Goal: Answer question/provide support

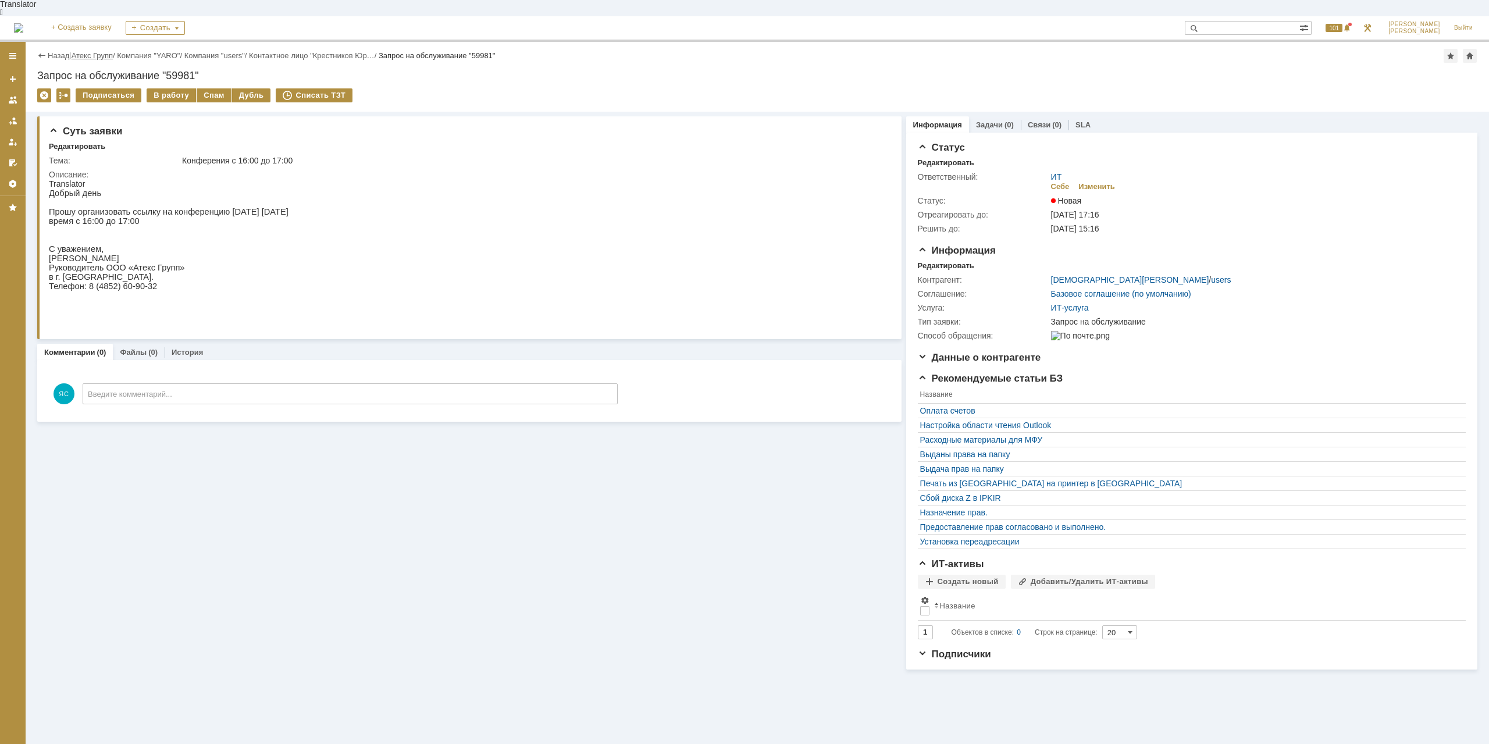
click at [94, 51] on link "Атекс Групп" at bounding box center [92, 55] width 41 height 9
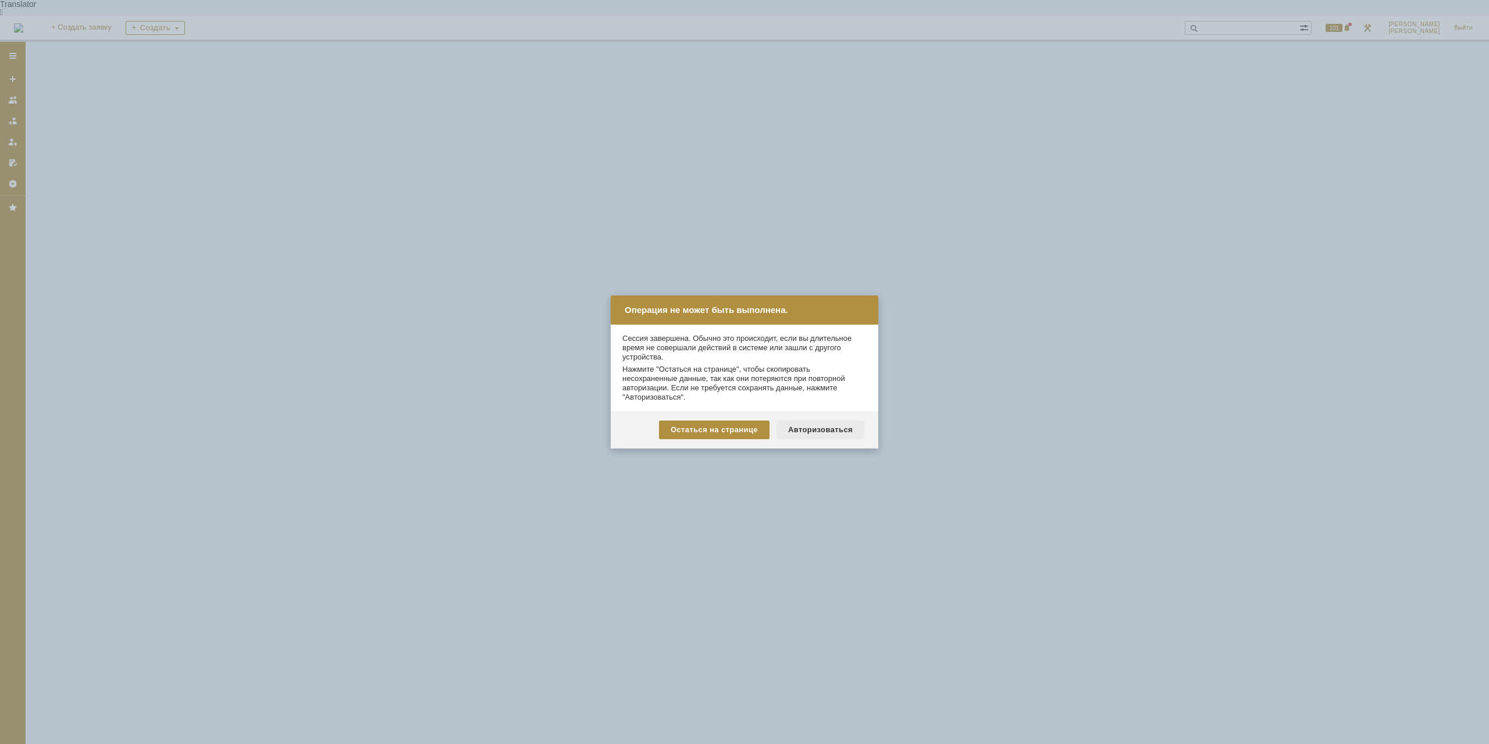
click at [797, 428] on div "Авторизоваться" at bounding box center [821, 430] width 88 height 19
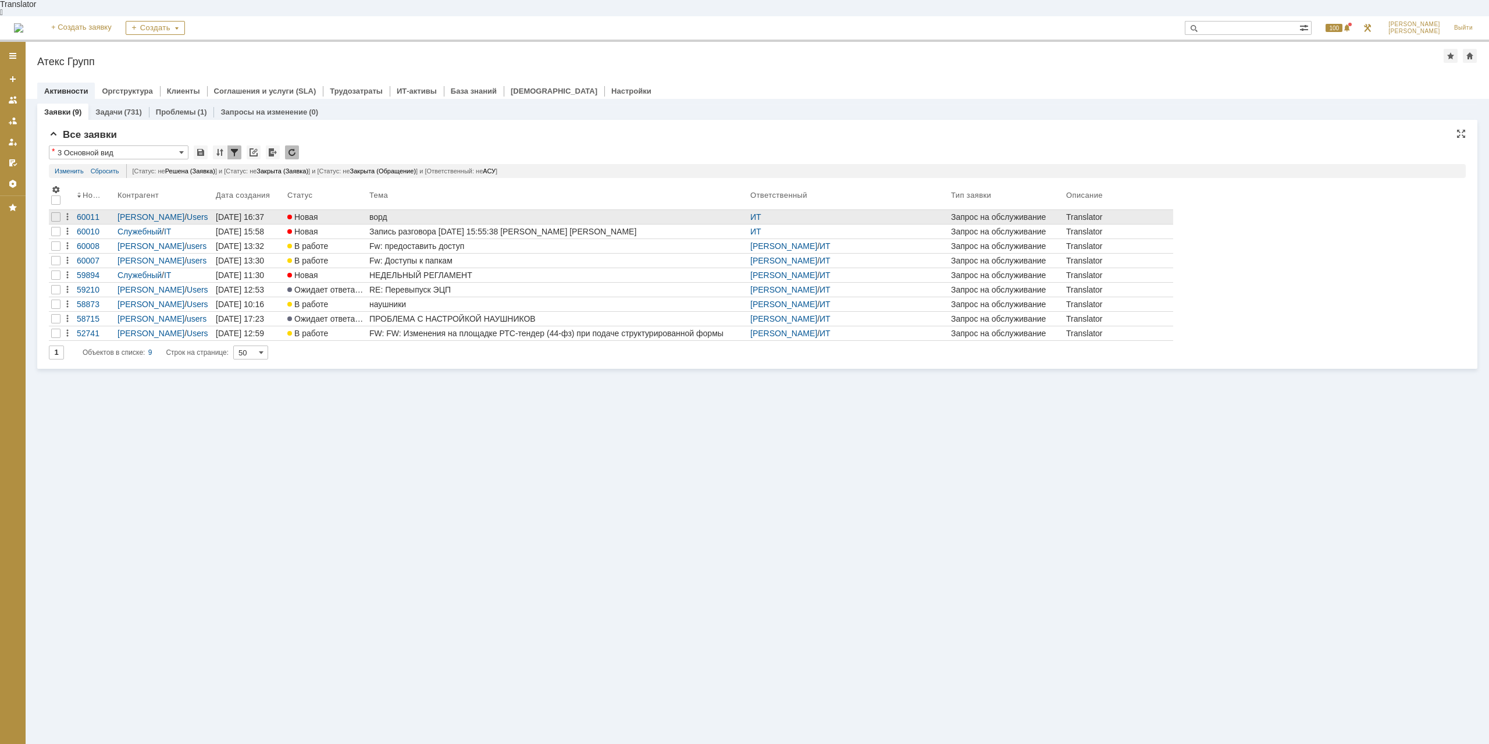
click at [387, 212] on div "ворд" at bounding box center [557, 216] width 376 height 9
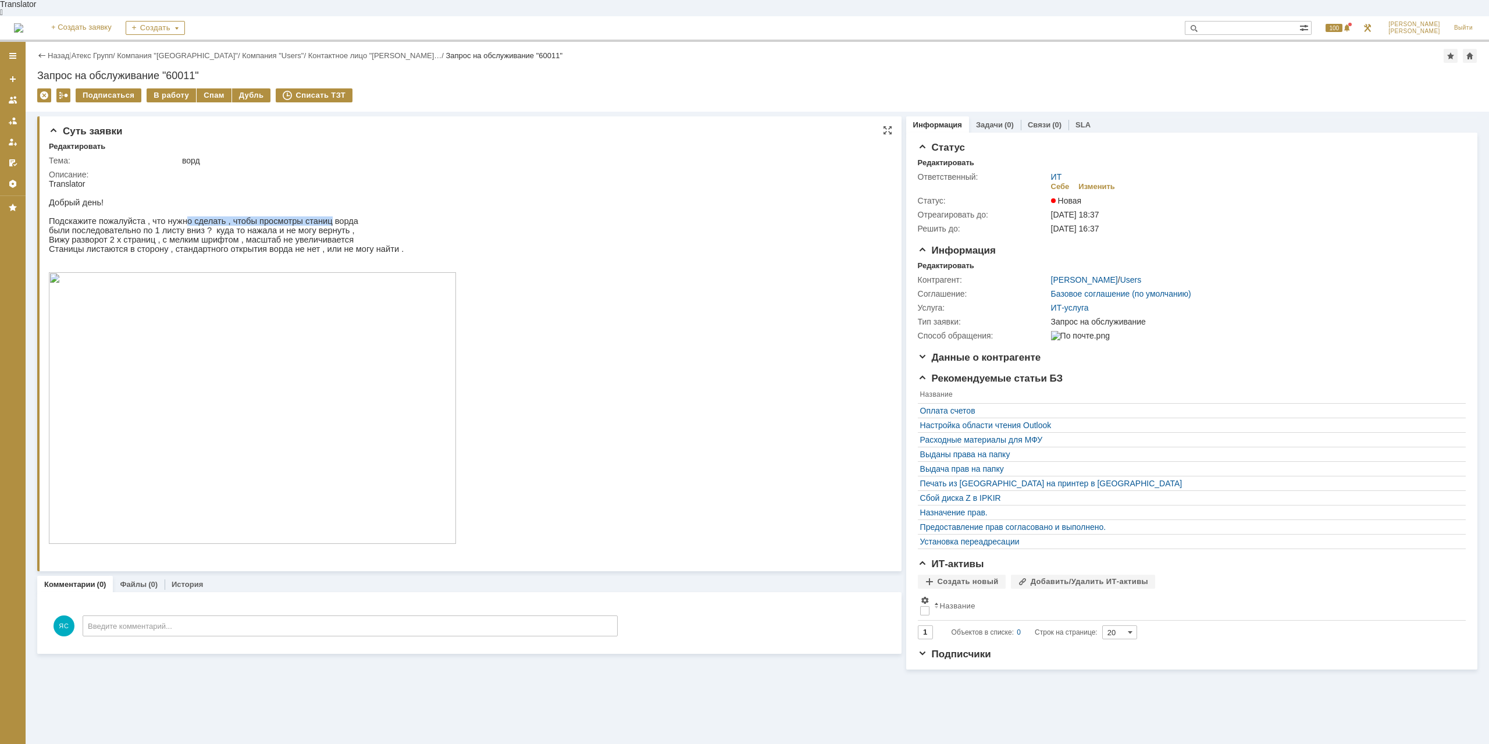
drag, startPoint x: 175, startPoint y: 218, endPoint x: 307, endPoint y: 218, distance: 132.1
click at [307, 218] on p "Подскажите пожалуйста , что нужно сделать , чтобы просмотры станиц ворда" at bounding box center [252, 220] width 407 height 9
click at [312, 216] on p "Подскажите пожалуйста , что нужно сделать , чтобы просмотры станиц ворда" at bounding box center [252, 220] width 407 height 9
drag, startPoint x: 69, startPoint y: 221, endPoint x: 143, endPoint y: 221, distance: 73.9
click at [143, 226] on p "были последовательно по 1 листу вниз ? куда то нажала и не могу вернуть ," at bounding box center [252, 230] width 407 height 9
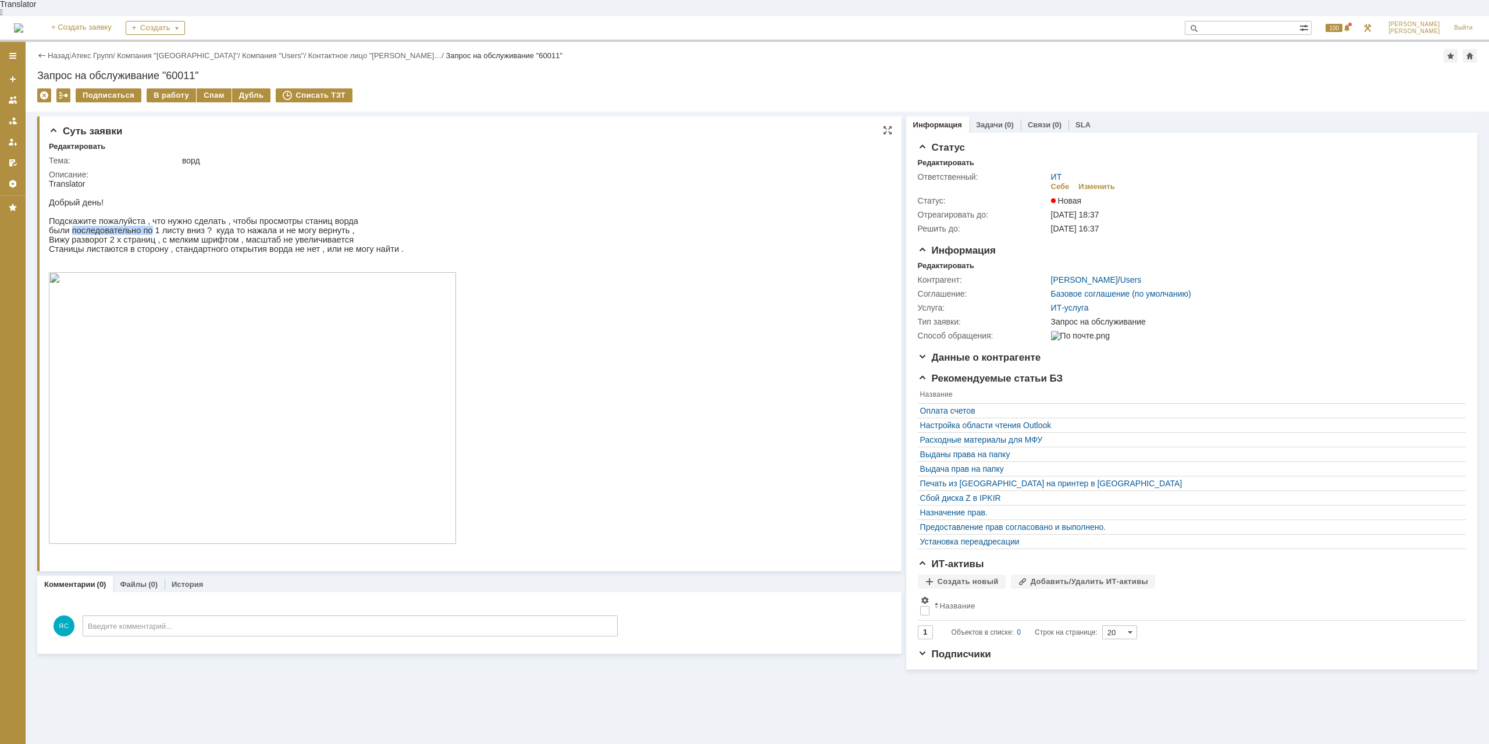
drag, startPoint x: 145, startPoint y: 222, endPoint x: 179, endPoint y: 235, distance: 36.3
click at [146, 226] on p "были последовательно по 1 листу вниз ? куда то нажала и не могу вернуть ," at bounding box center [252, 230] width 407 height 9
drag, startPoint x: 171, startPoint y: 227, endPoint x: 224, endPoint y: 224, distance: 53.0
click at [224, 226] on p "были последовательно по 1 листу вниз ? куда то нажала и не могу вернуть ," at bounding box center [252, 230] width 407 height 9
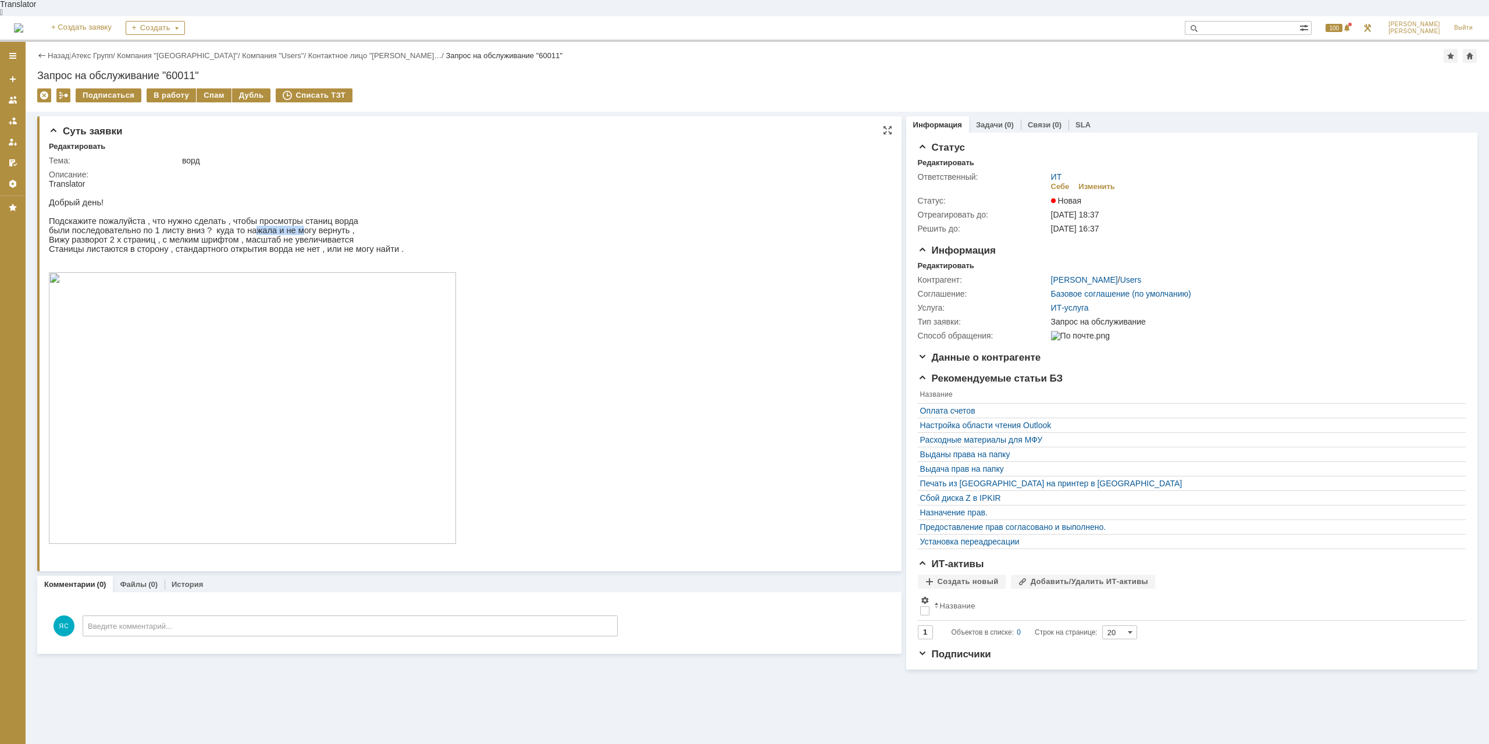
drag, startPoint x: 238, startPoint y: 225, endPoint x: 280, endPoint y: 222, distance: 42.5
click at [280, 226] on p "были последовательно по 1 листу вниз ? куда то нажала и не могу вернуть ," at bounding box center [252, 230] width 407 height 9
click at [191, 407] on img at bounding box center [252, 408] width 407 height 272
drag, startPoint x: 252, startPoint y: 237, endPoint x: 264, endPoint y: 237, distance: 11.6
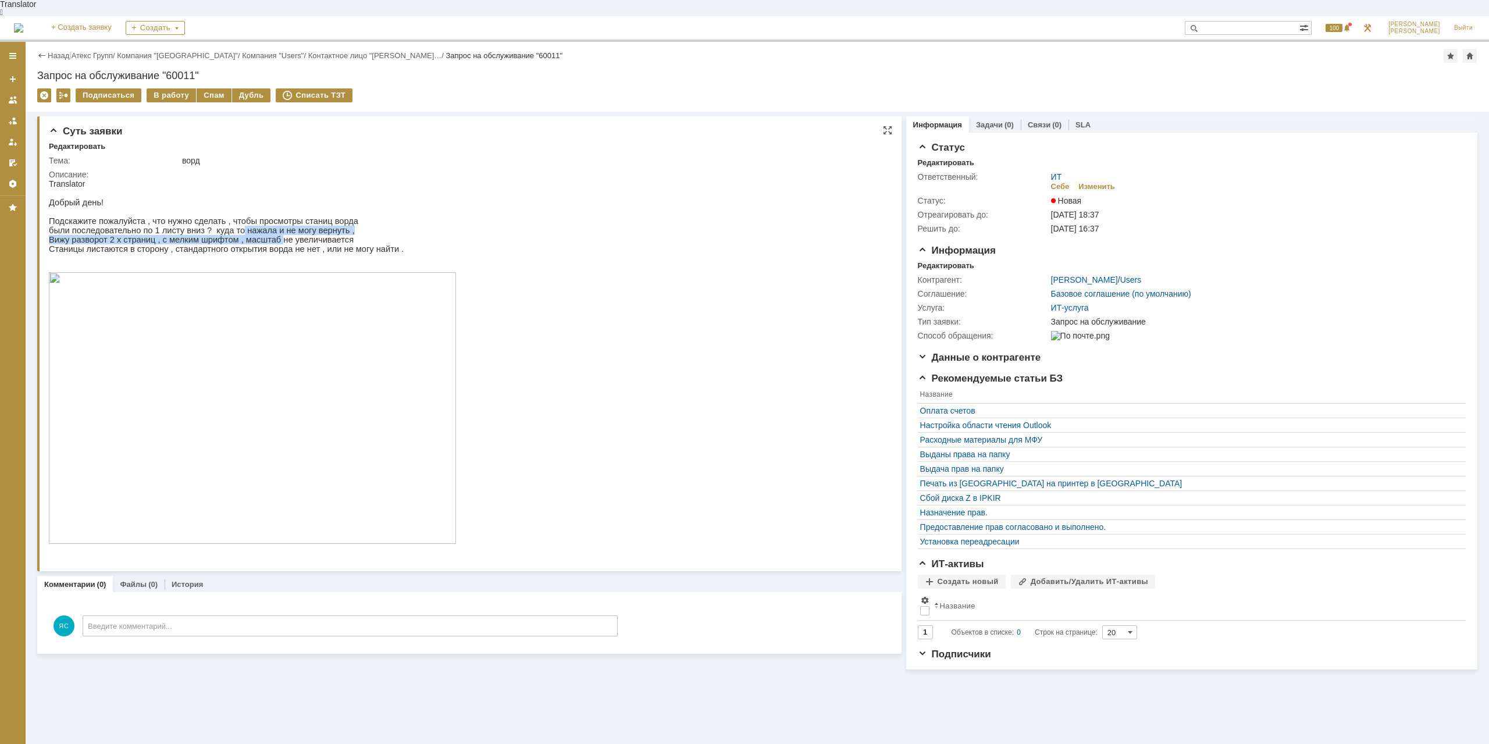
click at [264, 237] on div "Добрый день! Подскажите пожалуйста , что нужно сделать , чтобы просмотры станиц…" at bounding box center [252, 371] width 407 height 367
click at [264, 237] on p "Вижу разворот 2 х страниц , с мелким шрифтом , масштаб не увеличивается" at bounding box center [252, 239] width 407 height 9
drag, startPoint x: 161, startPoint y: 233, endPoint x: 218, endPoint y: 240, distance: 57.9
click at [218, 240] on p "Вижу разворот 2 х страниц , с мелким шрифтом , масштаб не увеличивается" at bounding box center [252, 239] width 407 height 9
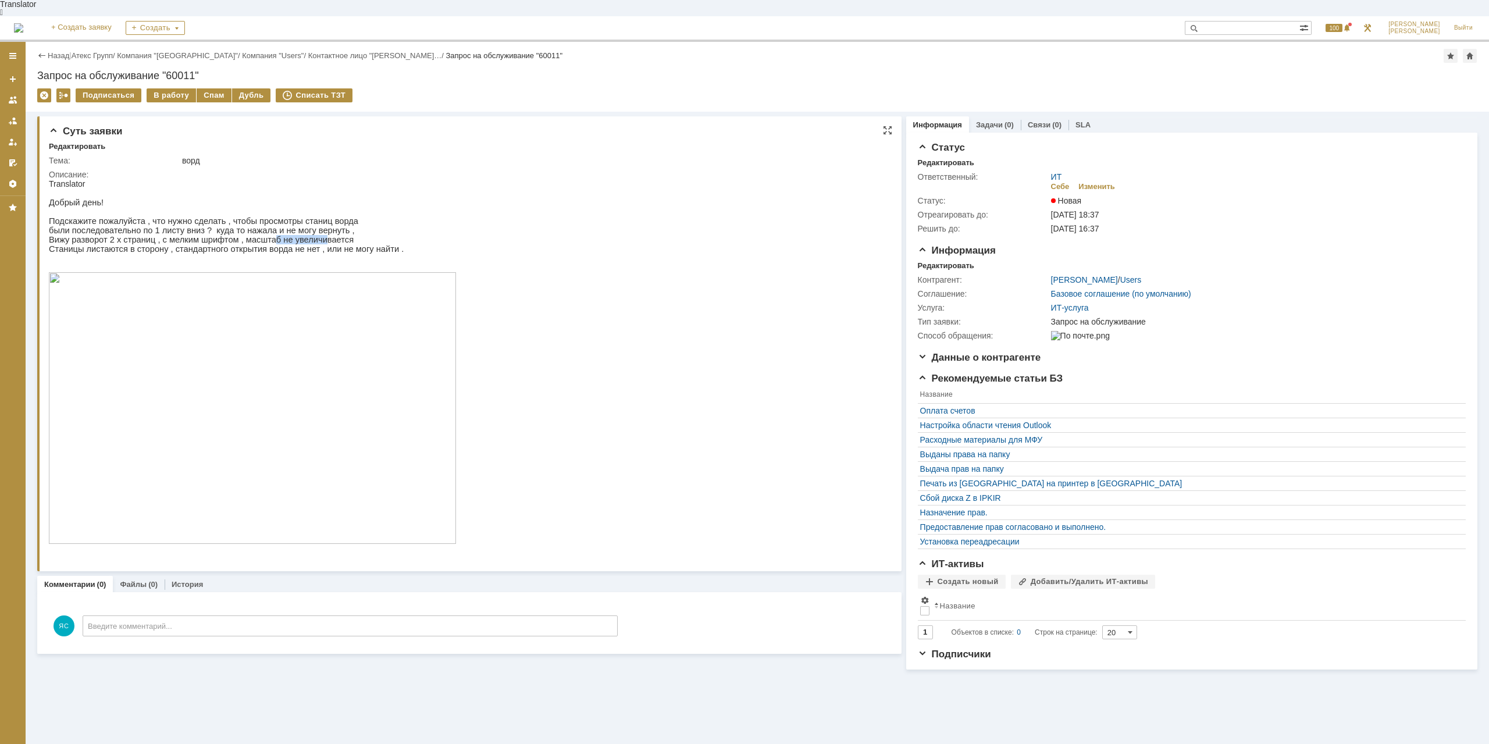
drag, startPoint x: 257, startPoint y: 236, endPoint x: 301, endPoint y: 239, distance: 43.7
click at [301, 239] on p "Вижу разворот 2 х страниц , с мелким шрифтом , масштаб не увеличивается" at bounding box center [252, 239] width 407 height 9
drag, startPoint x: 301, startPoint y: 239, endPoint x: 201, endPoint y: 239, distance: 99.5
click at [299, 239] on p "Вижу разворот 2 х страниц , с мелким шрифтом , масштаб не увеличивается" at bounding box center [252, 239] width 407 height 9
drag, startPoint x: 99, startPoint y: 243, endPoint x: 137, endPoint y: 248, distance: 38.2
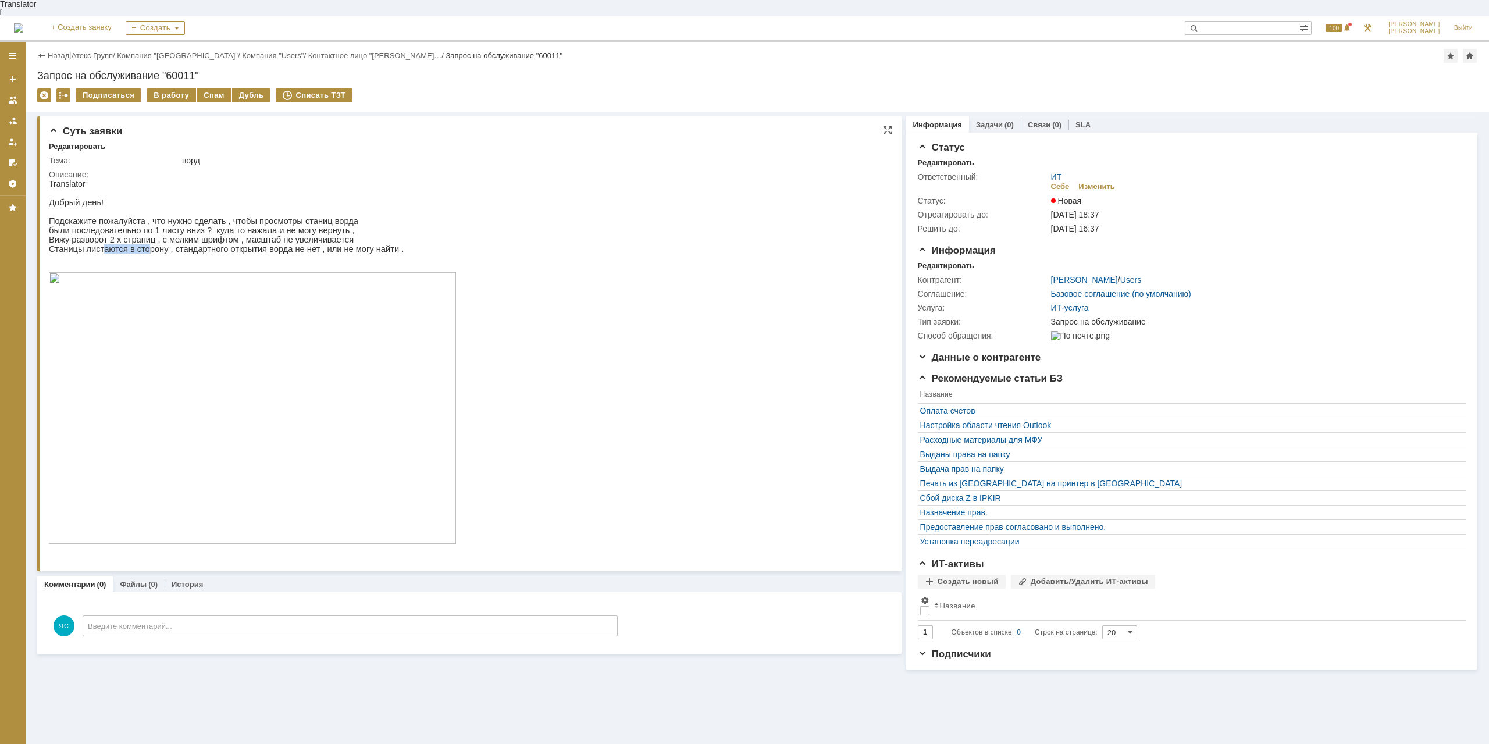
click at [137, 248] on p "Станицы листаются в сторону , стандартного открытия ворда не нет , или не могу …" at bounding box center [252, 248] width 407 height 9
drag, startPoint x: 209, startPoint y: 248, endPoint x: 232, endPoint y: 248, distance: 22.7
click at [232, 248] on p "Станицы листаются в сторону , стандартного открытия ворда не нет , или не могу …" at bounding box center [252, 248] width 407 height 9
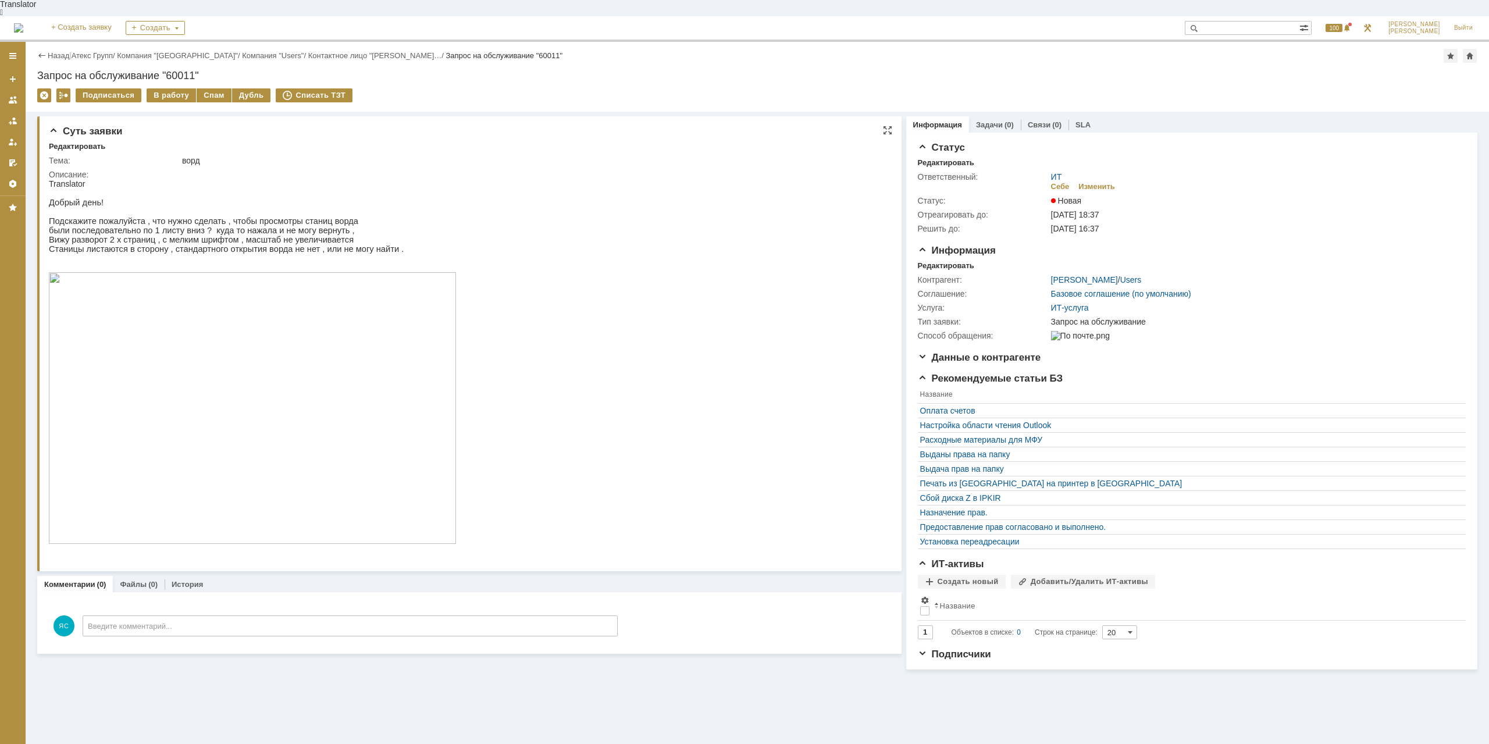
drag, startPoint x: 321, startPoint y: 255, endPoint x: 286, endPoint y: 255, distance: 34.9
click at [286, 255] on p at bounding box center [252, 258] width 407 height 9
click at [284, 255] on p at bounding box center [252, 258] width 407 height 9
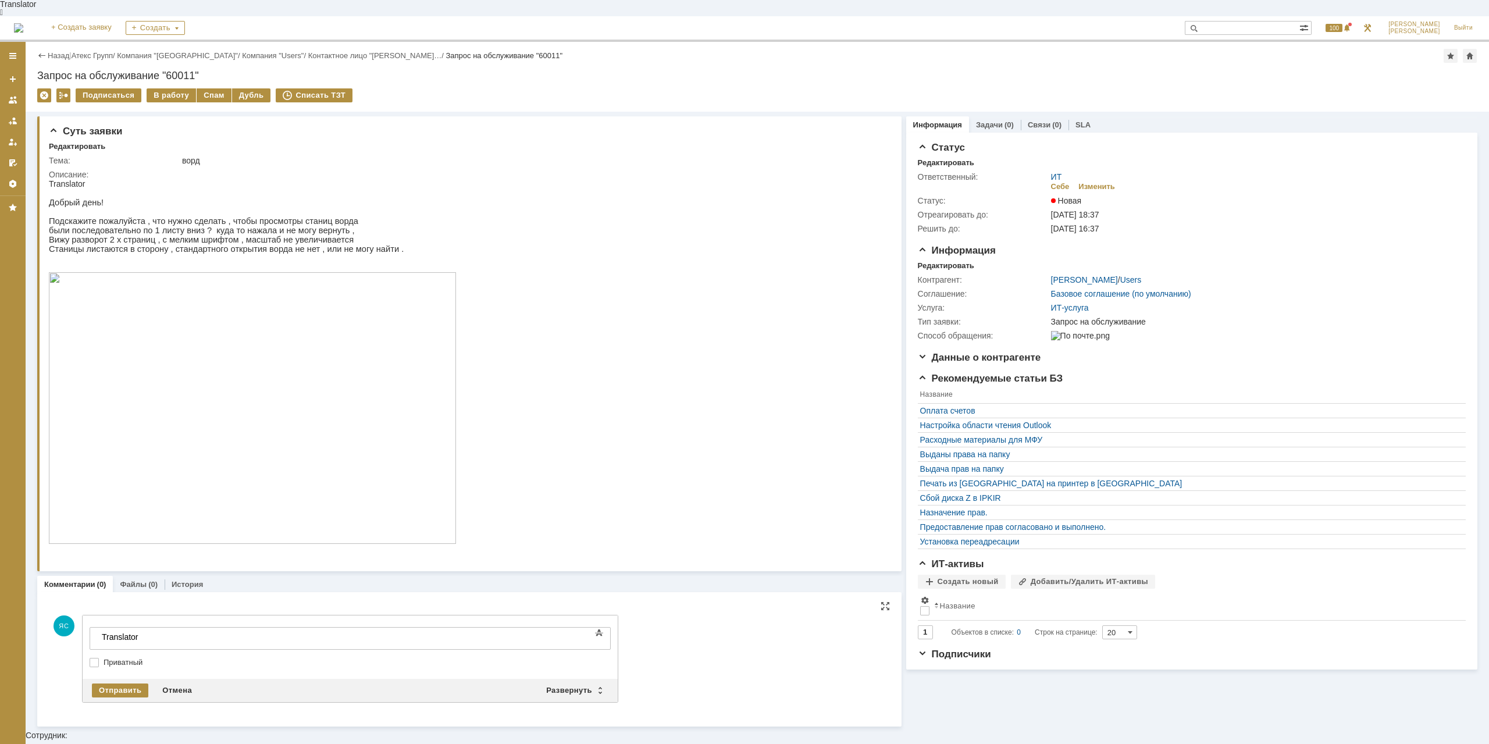
click at [272, 646] on body "Translator" at bounding box center [184, 642] width 175 height 28
click at [215, 638] on body "Translator Нажать esc и выбрать режим" at bounding box center [184, 642] width 175 height 28
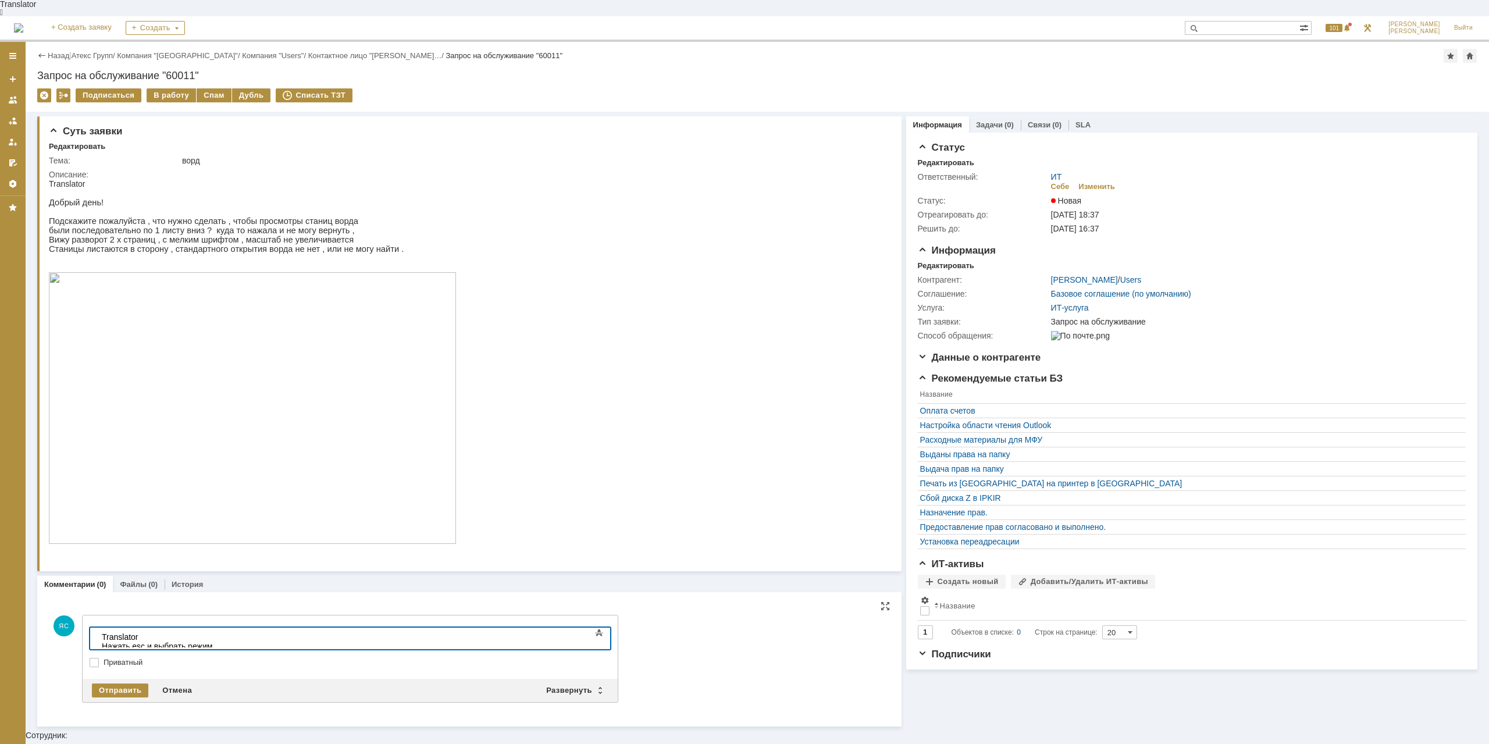
drag, startPoint x: 237, startPoint y: 639, endPoint x: 159, endPoint y: 642, distance: 78.0
click at [159, 642] on body "Translator Нажать esc и выбрать режим" at bounding box center [184, 642] width 175 height 28
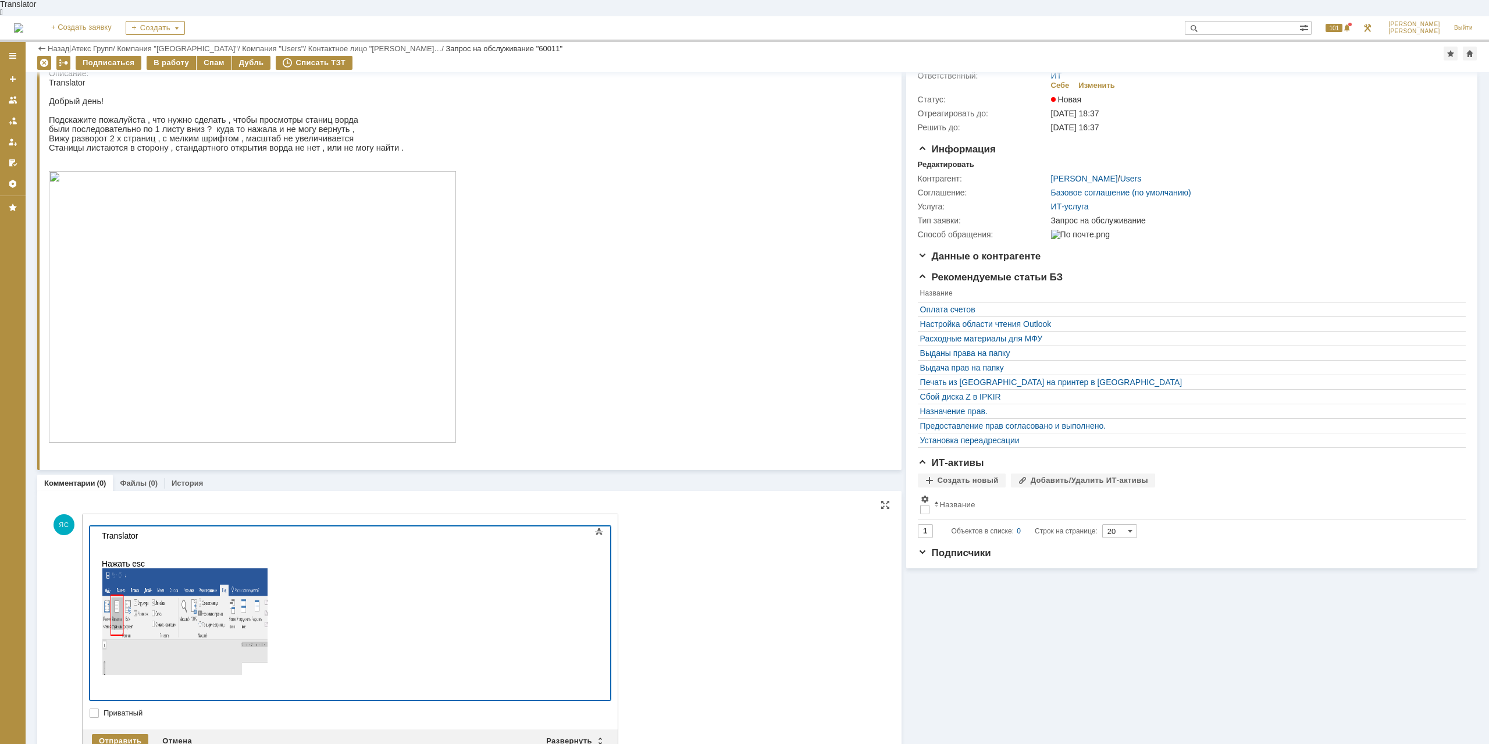
scroll to position [60, 0]
click at [145, 631] on body "Translator Нажать esc ​ ​" at bounding box center [184, 605] width 175 height 155
click at [150, 630] on body "Translator Нажать esc" at bounding box center [184, 610] width 175 height 164
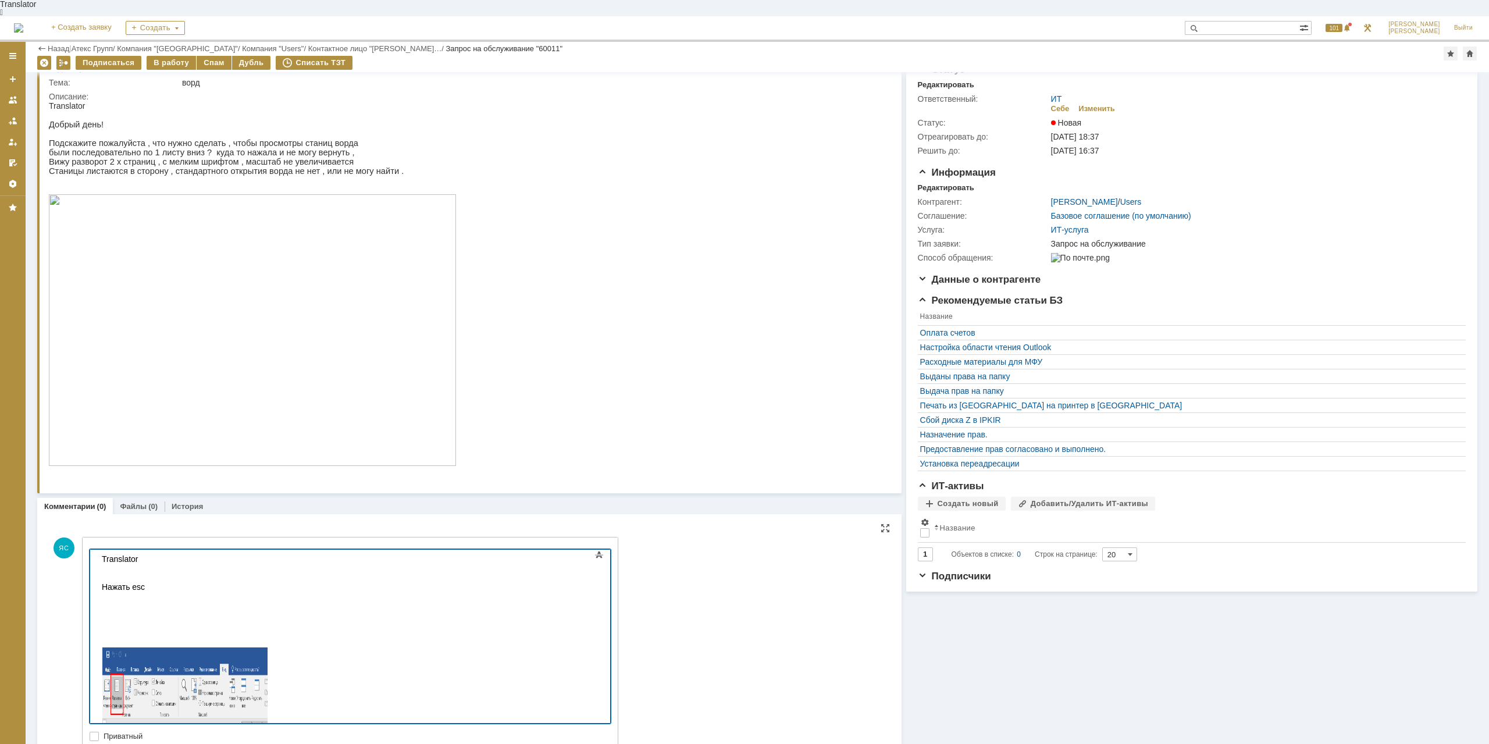
scroll to position [14, 0]
click at [272, 622] on body "Translator Нажать esc" at bounding box center [184, 646] width 175 height 220
click at [122, 620] on div at bounding box center [184, 624] width 165 height 9
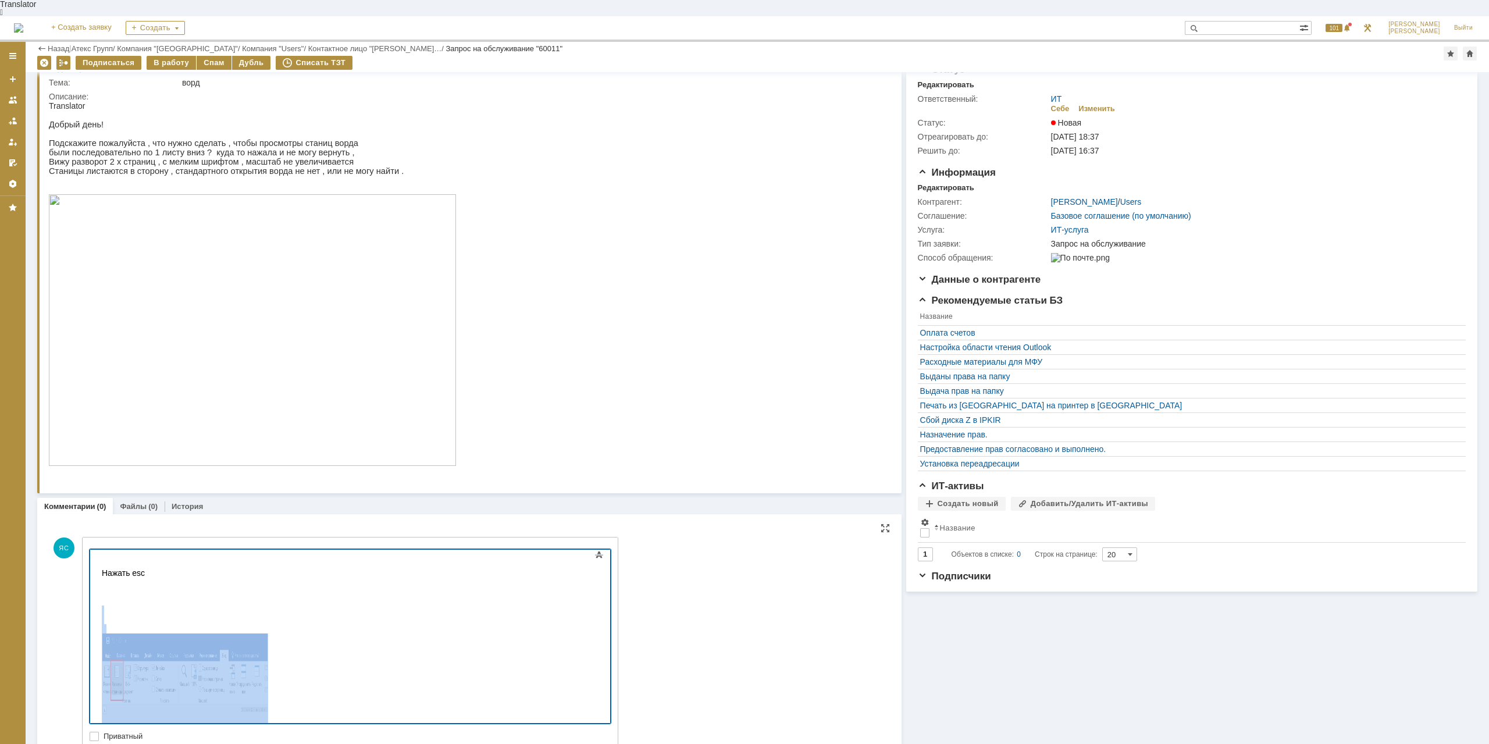
scroll to position [77, 0]
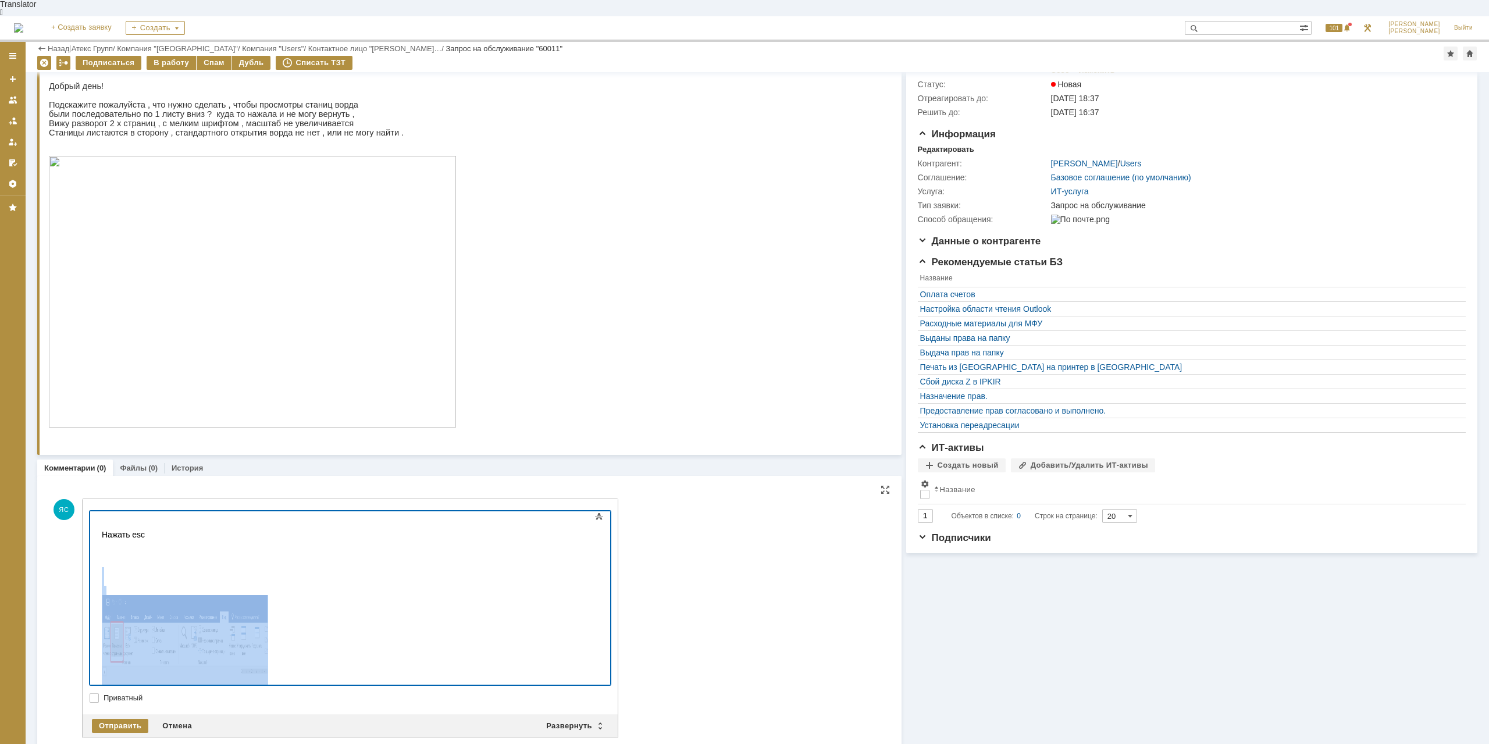
drag, startPoint x: 122, startPoint y: 546, endPoint x: 502, endPoint y: 641, distance: 392.1
click at [272, 641] on body "Translator Нажать esc" at bounding box center [184, 607] width 175 height 220
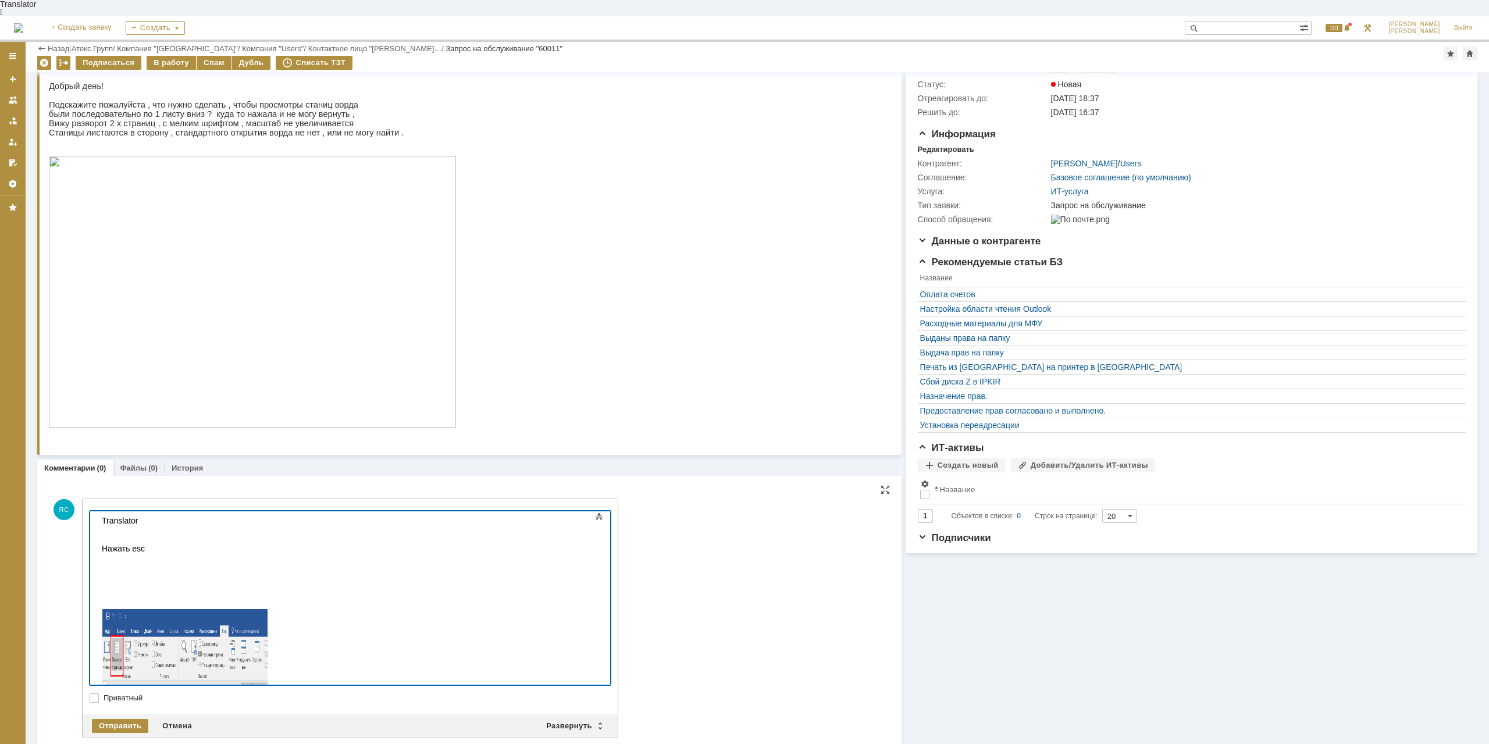
scroll to position [0, 0]
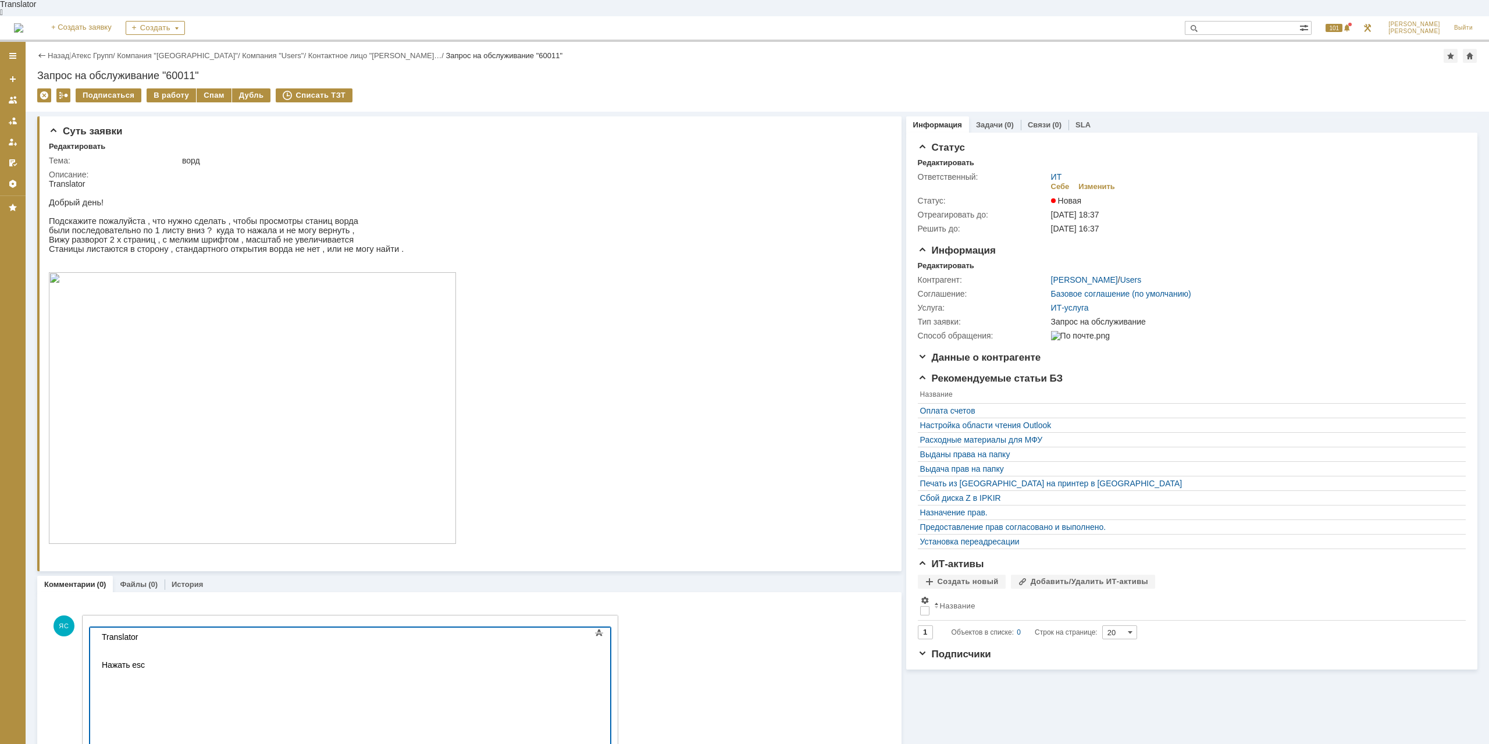
click at [104, 688] on div at bounding box center [184, 692] width 165 height 9
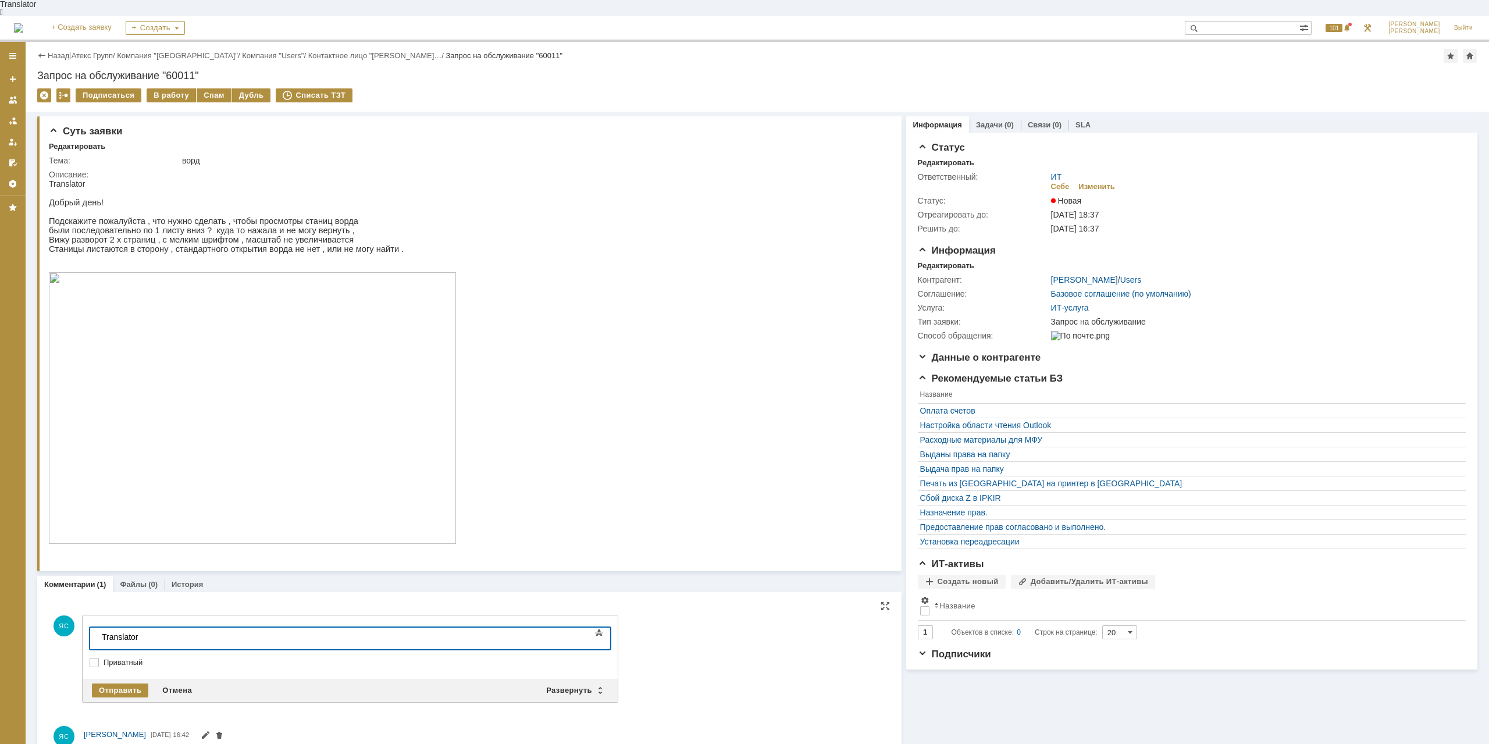
click at [180, 632] on body "Translator" at bounding box center [184, 642] width 175 height 28
click at [1062, 182] on div "Себе" at bounding box center [1060, 186] width 19 height 9
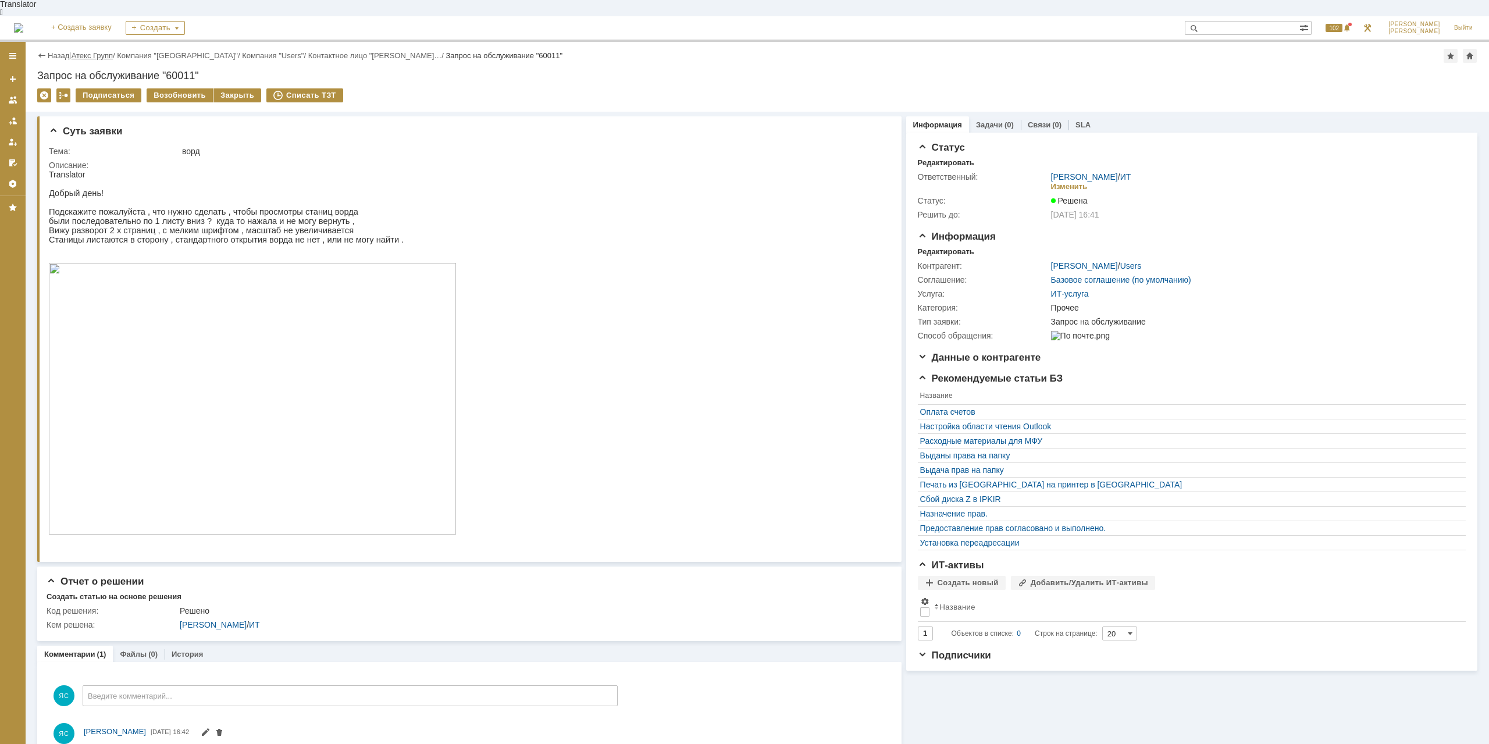
click at [95, 51] on link "Атекс Групп" at bounding box center [92, 55] width 41 height 9
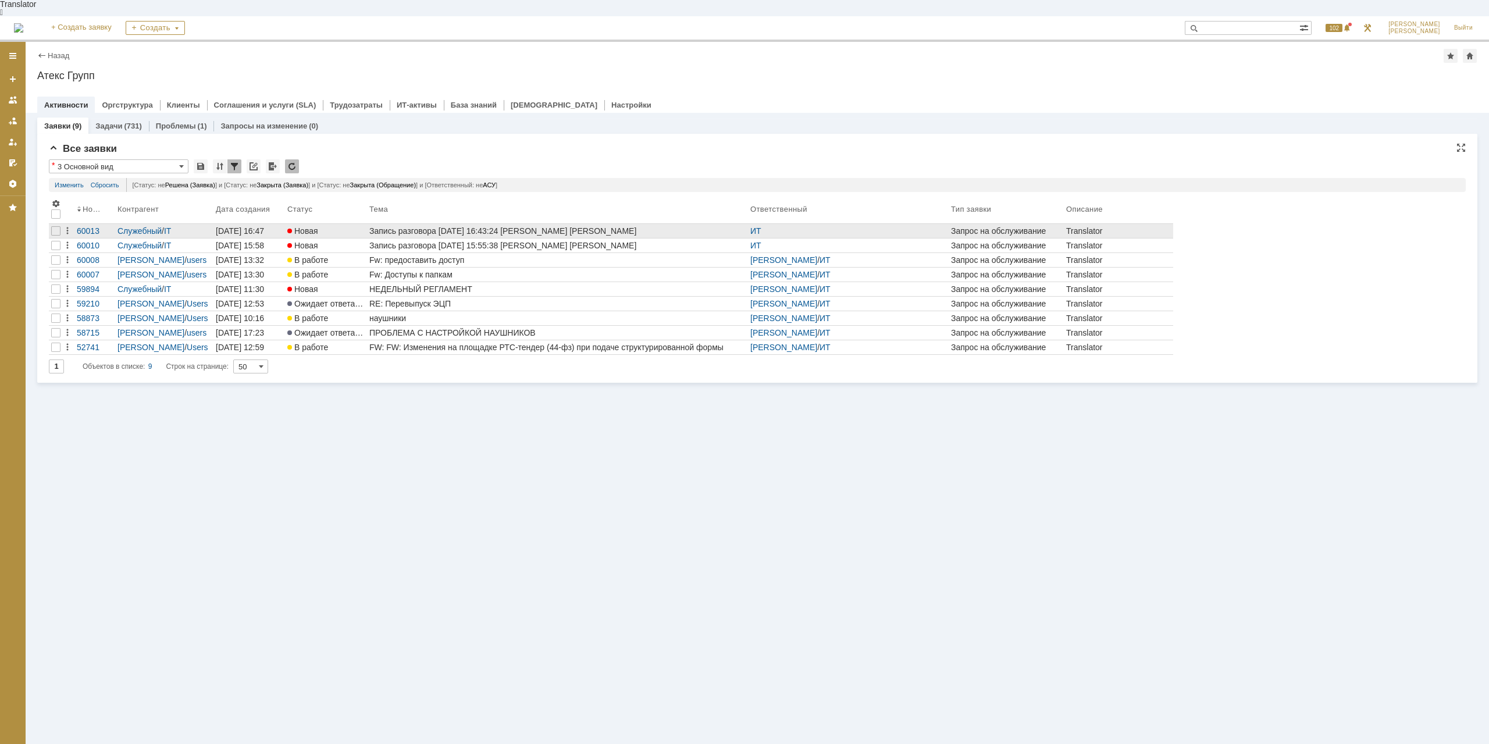
click at [599, 226] on div "Запись разговора 15.10.2025 16:43:24 Кондратенко Сергей Пегишева Анна" at bounding box center [557, 230] width 376 height 9
